Goal: Check status: Check status

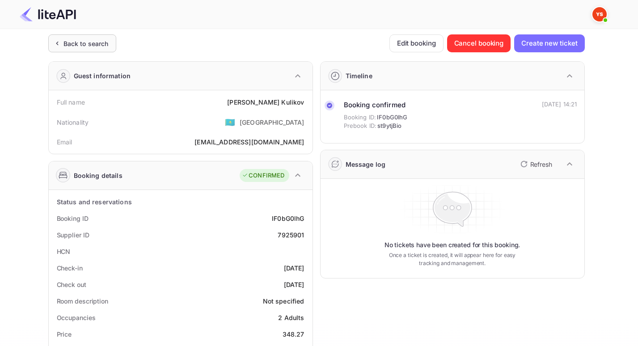
click at [76, 47] on div "Back to search" at bounding box center [85, 43] width 45 height 9
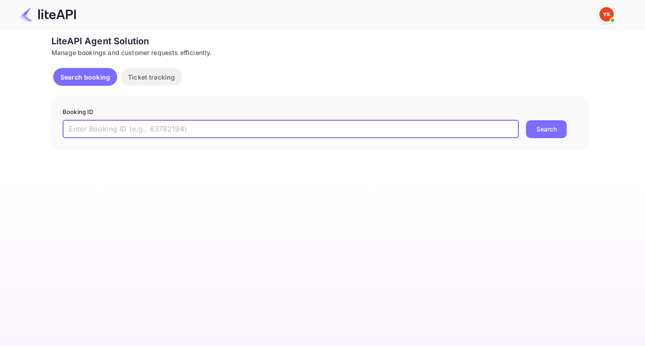
click at [174, 124] on input "text" at bounding box center [291, 129] width 456 height 18
type input "м"
paste input "8629490"
type input "8629490"
click at [526, 120] on button "Search" at bounding box center [546, 129] width 41 height 18
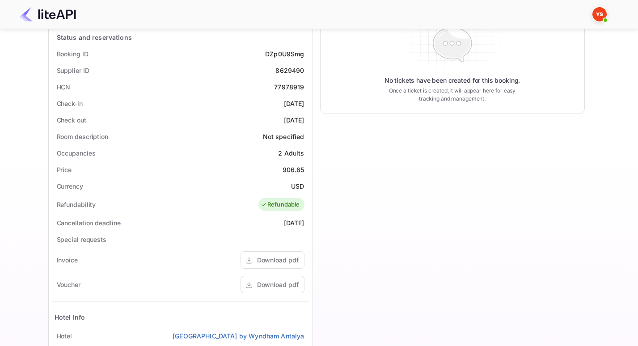
scroll to position [83, 0]
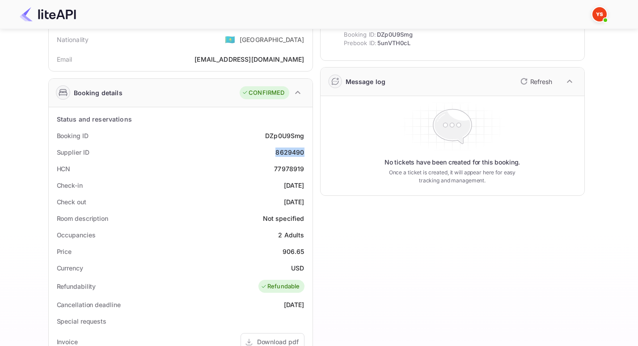
drag, startPoint x: 272, startPoint y: 153, endPoint x: 308, endPoint y: 153, distance: 35.3
click at [308, 153] on div "Supplier ID 8629490" at bounding box center [180, 152] width 257 height 17
copy div "8629490"
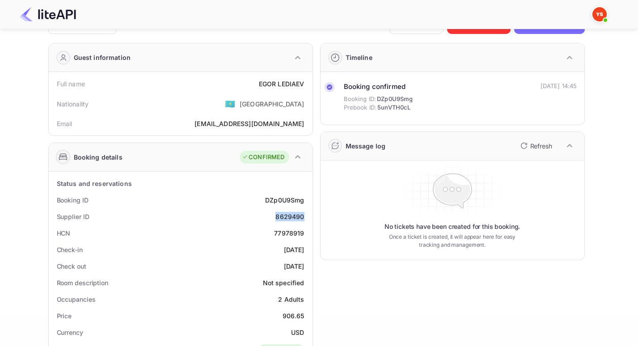
scroll to position [18, 0]
drag, startPoint x: 249, startPoint y: 83, endPoint x: 307, endPoint y: 84, distance: 57.2
click at [307, 84] on div "Full name [PERSON_NAME]" at bounding box center [180, 84] width 257 height 17
copy div "[PERSON_NAME]"
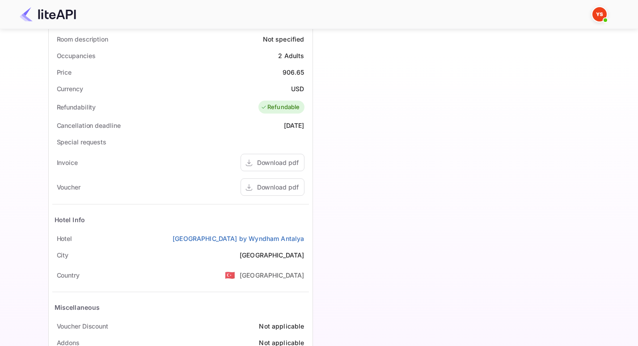
scroll to position [265, 0]
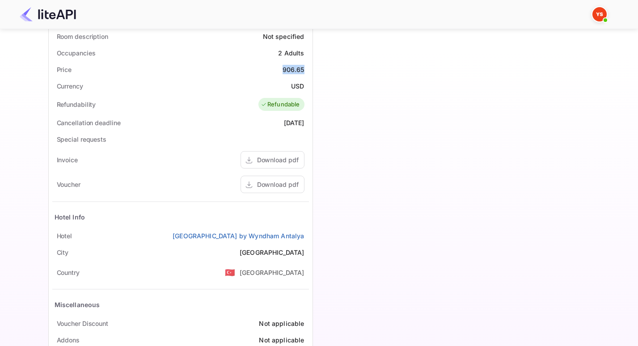
drag, startPoint x: 283, startPoint y: 71, endPoint x: 306, endPoint y: 71, distance: 22.8
click at [306, 71] on div "Price 906.65" at bounding box center [180, 69] width 257 height 17
copy div "906.65"
